Goal: Information Seeking & Learning: Check status

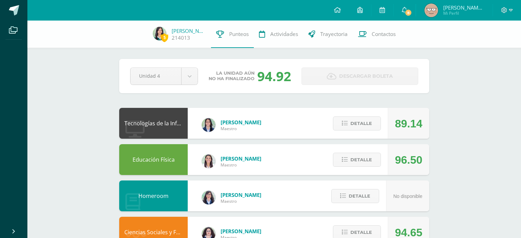
scroll to position [304, 0]
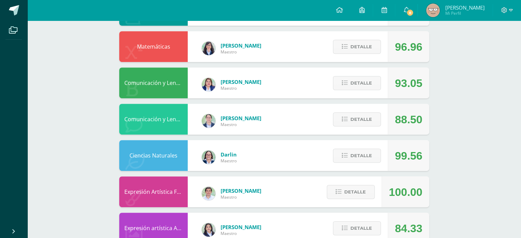
scroll to position [297, 0]
click at [359, 80] on span "Detalle" at bounding box center [361, 83] width 22 height 13
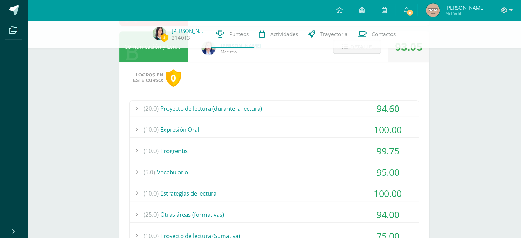
scroll to position [331, 0]
click at [295, 110] on div "(20.0) Proyecto de lectura (durante la lectura)" at bounding box center [274, 107] width 289 height 15
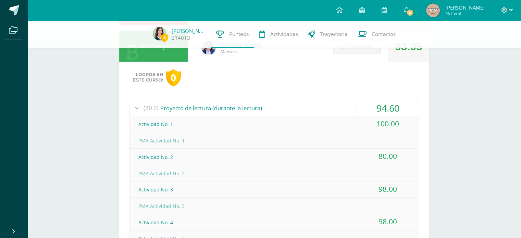
click at [295, 110] on div "(20.0) Proyecto de lectura (durante la lectura)" at bounding box center [274, 107] width 289 height 15
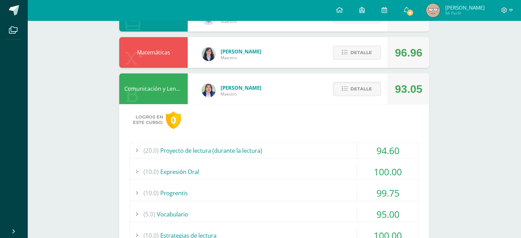
scroll to position [284, 0]
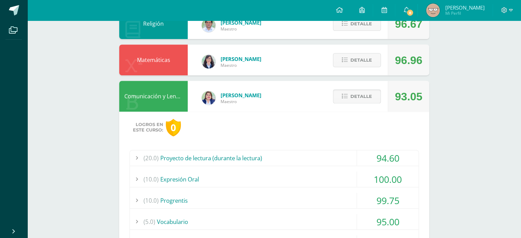
click at [348, 100] on button "Detalle" at bounding box center [357, 96] width 48 height 14
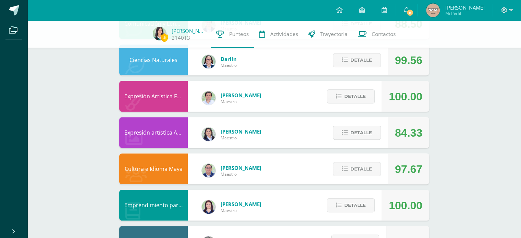
scroll to position [422, 0]
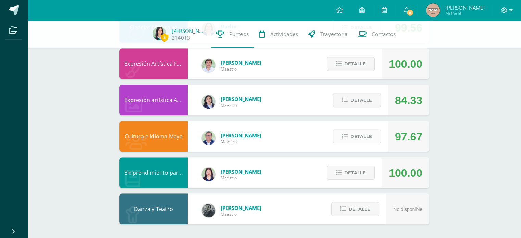
click at [355, 139] on span "Detalle" at bounding box center [361, 136] width 22 height 13
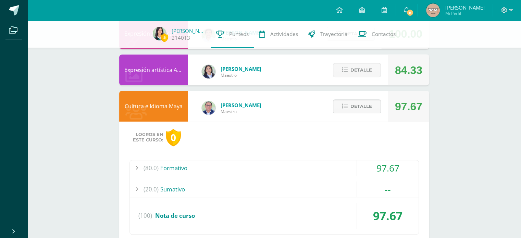
scroll to position [452, 0]
click at [365, 113] on span "Detalle" at bounding box center [361, 106] width 22 height 13
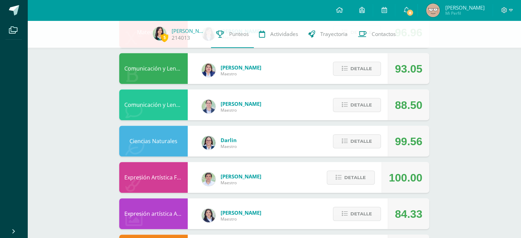
scroll to position [309, 0]
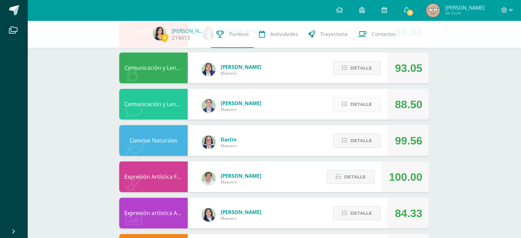
click at [347, 103] on icon at bounding box center [345, 104] width 6 height 6
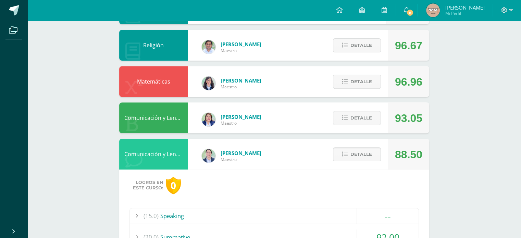
scroll to position [262, 0]
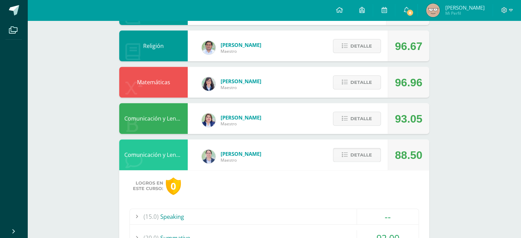
click at [357, 155] on span "Detalle" at bounding box center [361, 155] width 22 height 13
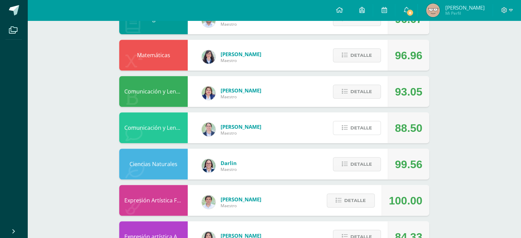
scroll to position [289, 0]
click at [374, 127] on button "Detalle" at bounding box center [357, 127] width 48 height 14
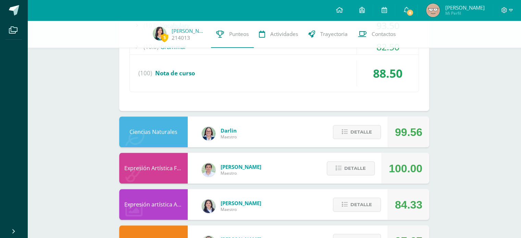
scroll to position [611, 0]
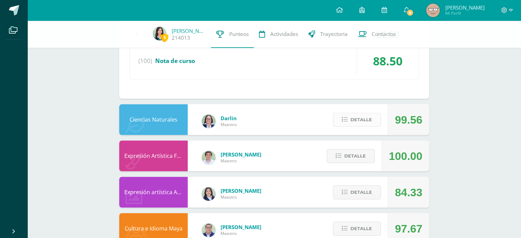
click at [361, 113] on button "Detalle" at bounding box center [357, 120] width 48 height 14
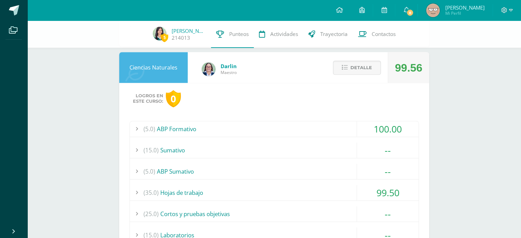
scroll to position [662, 0]
click at [366, 66] on span "Detalle" at bounding box center [361, 68] width 22 height 13
